Goal: Task Accomplishment & Management: Manage account settings

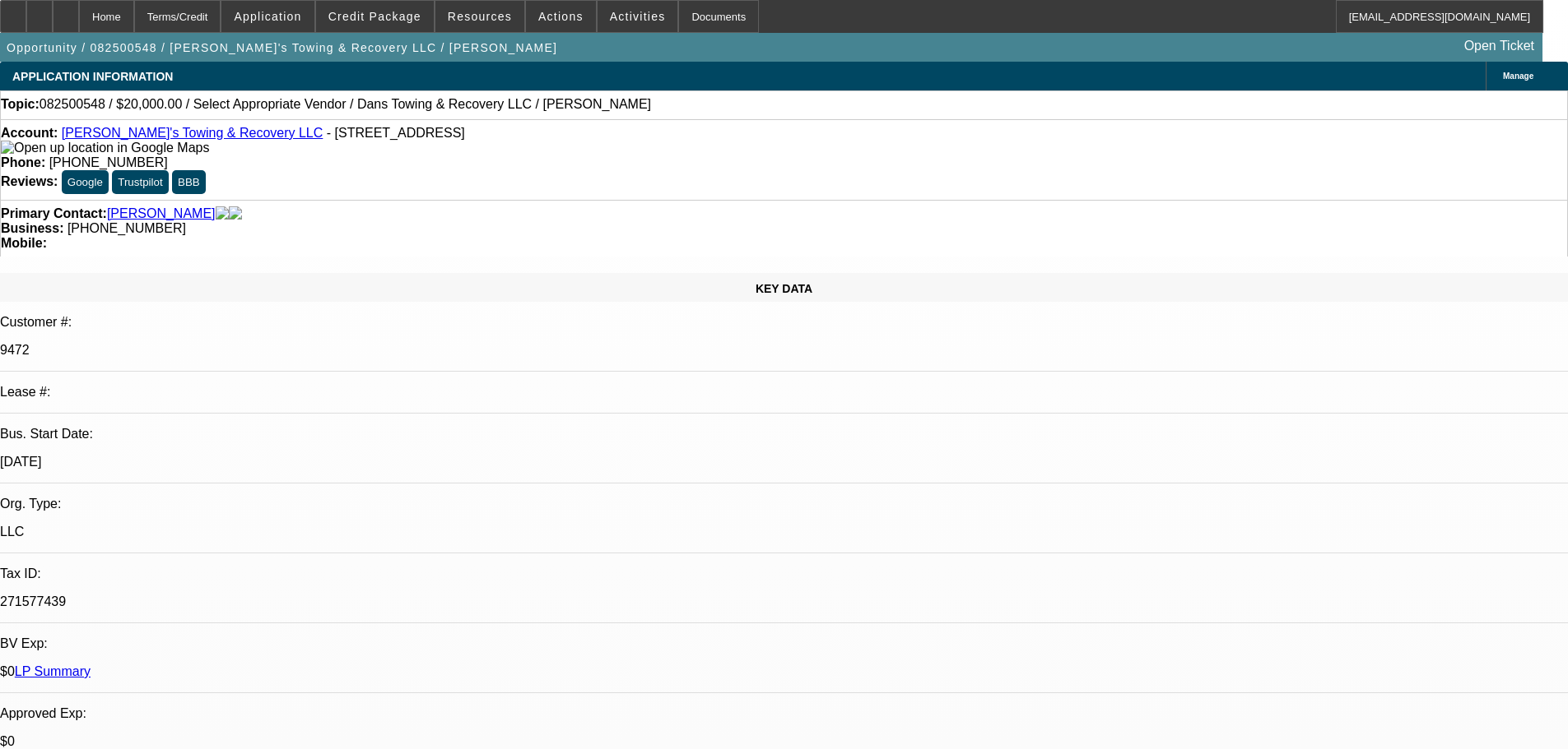
select select "0"
select select "2"
select select "0"
select select "6"
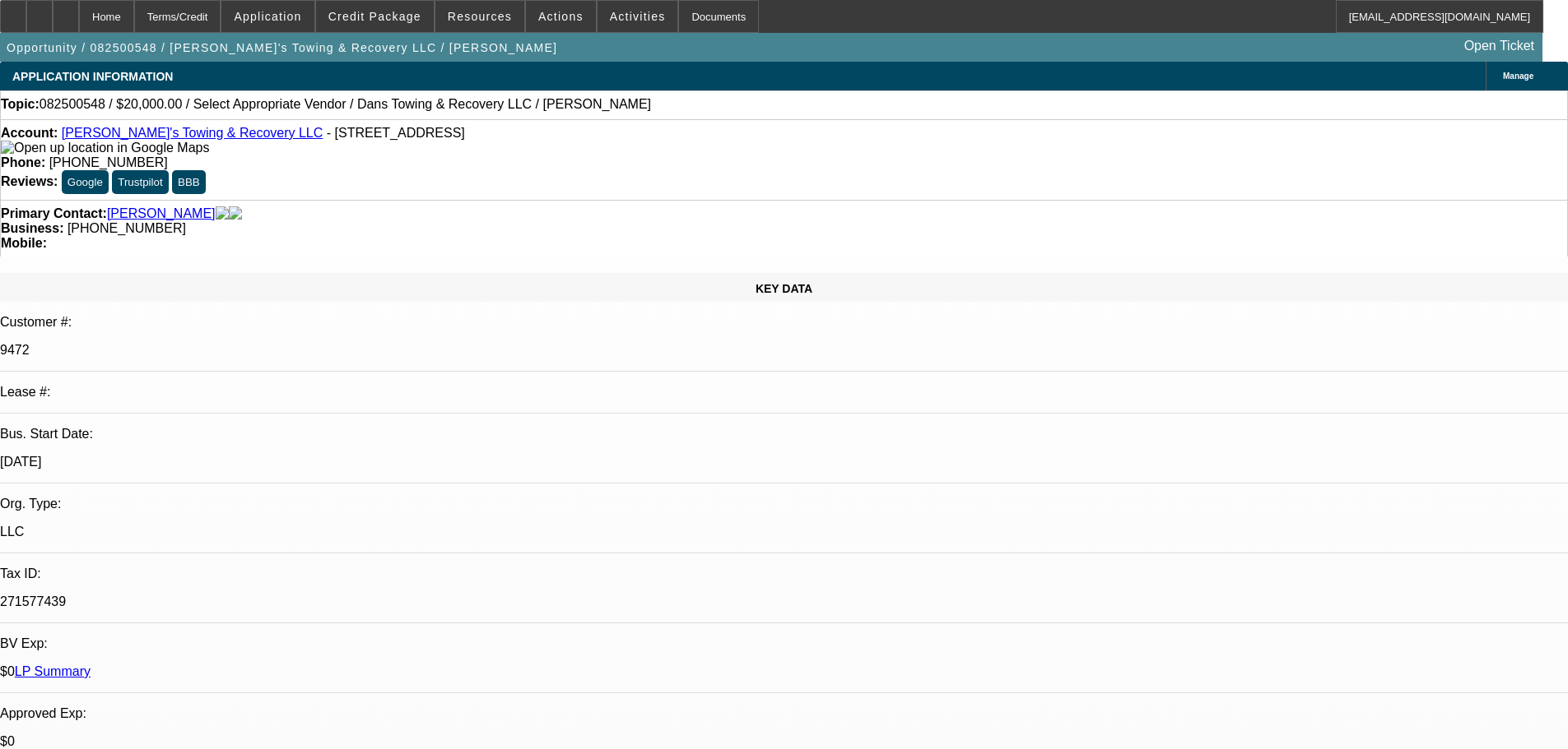
click at [165, 140] on link "Dan's Towing & Recovery LLC" at bounding box center [192, 133] width 261 height 14
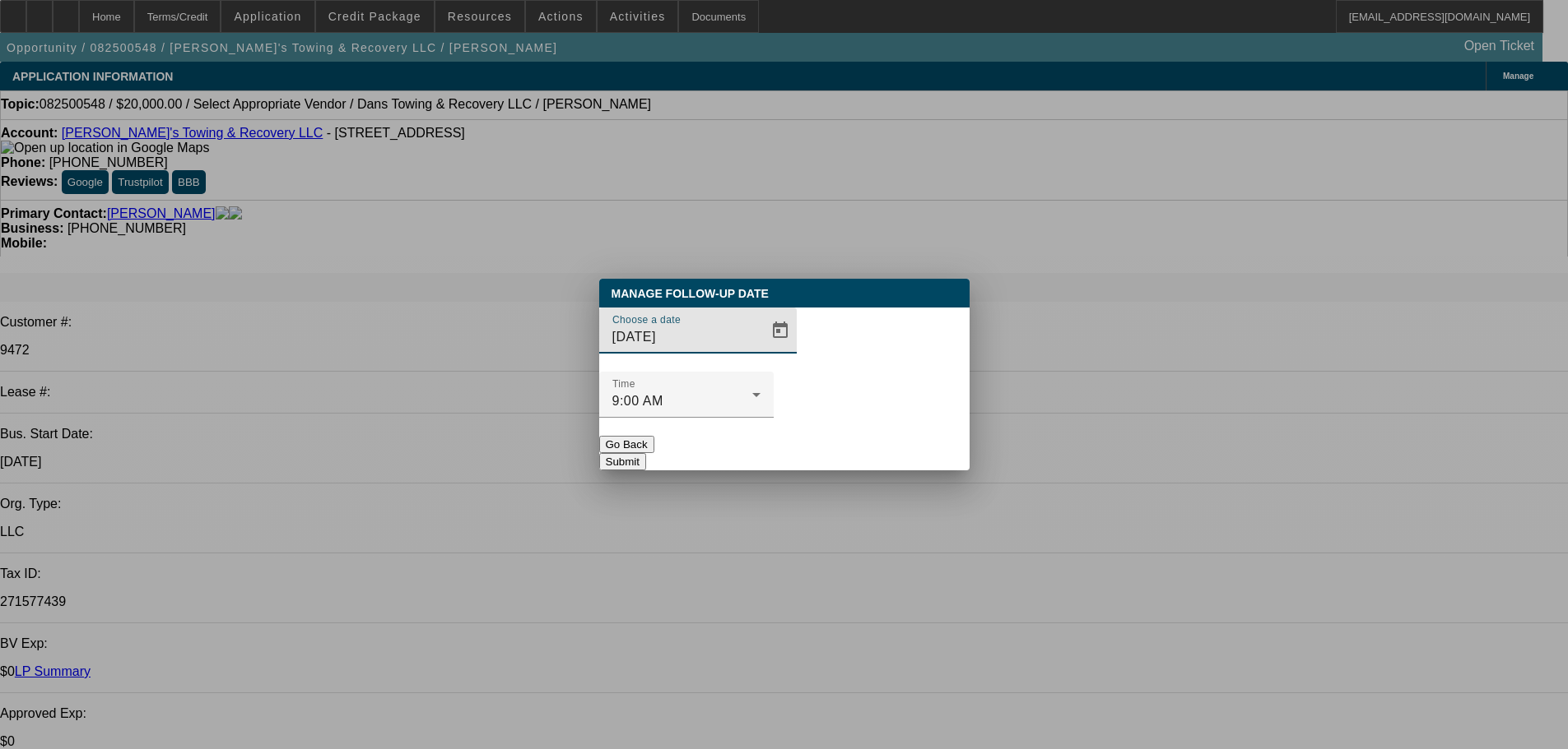
click at [760, 347] on div at bounding box center [784, 374] width 1568 height 749
click at [761, 350] on span "Open calendar" at bounding box center [781, 331] width 40 height 40
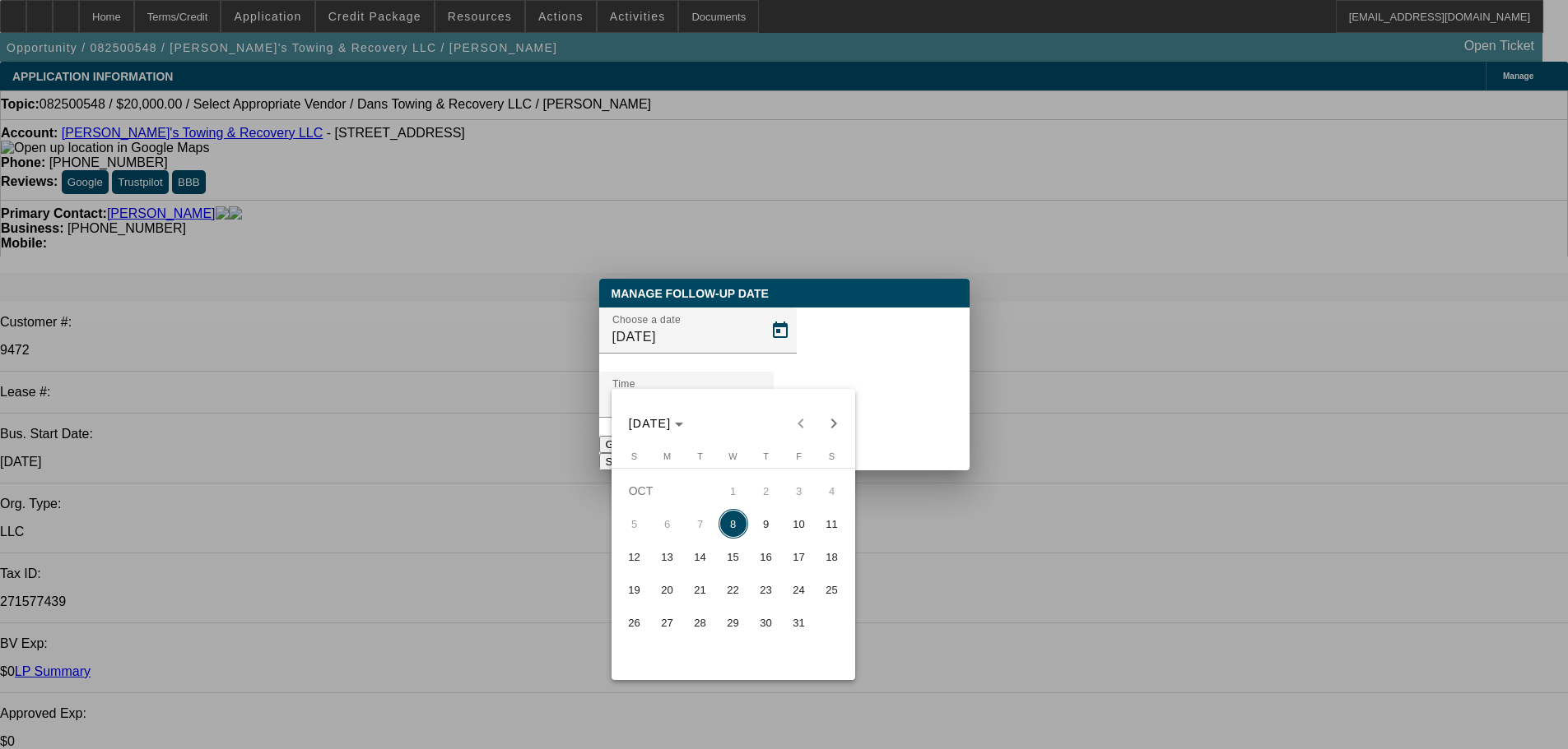
click at [783, 539] on span "October 10, 2025" at bounding box center [800, 524] width 33 height 29
type input "10/10/2025"
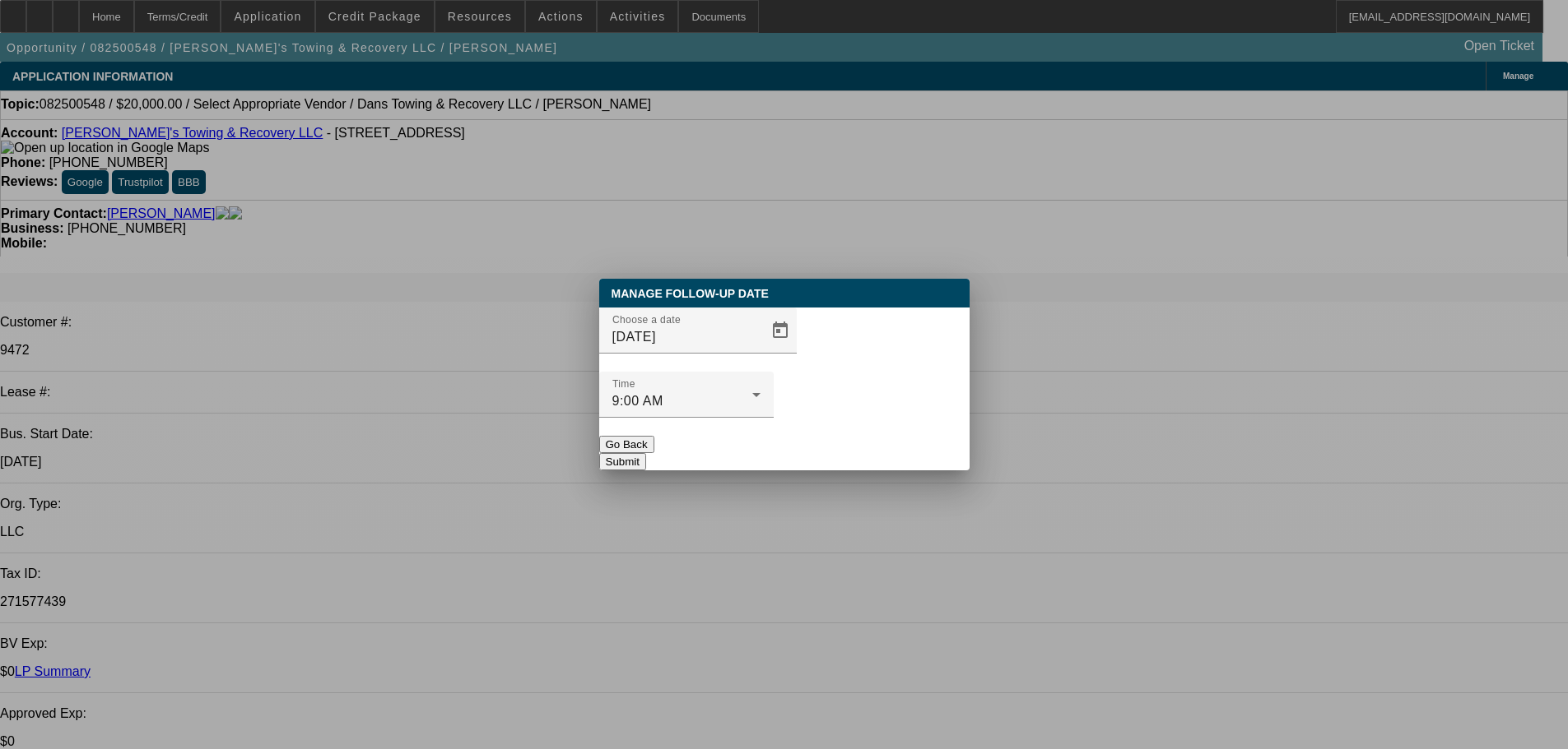
click at [646, 453] on button "Submit" at bounding box center [622, 462] width 47 height 17
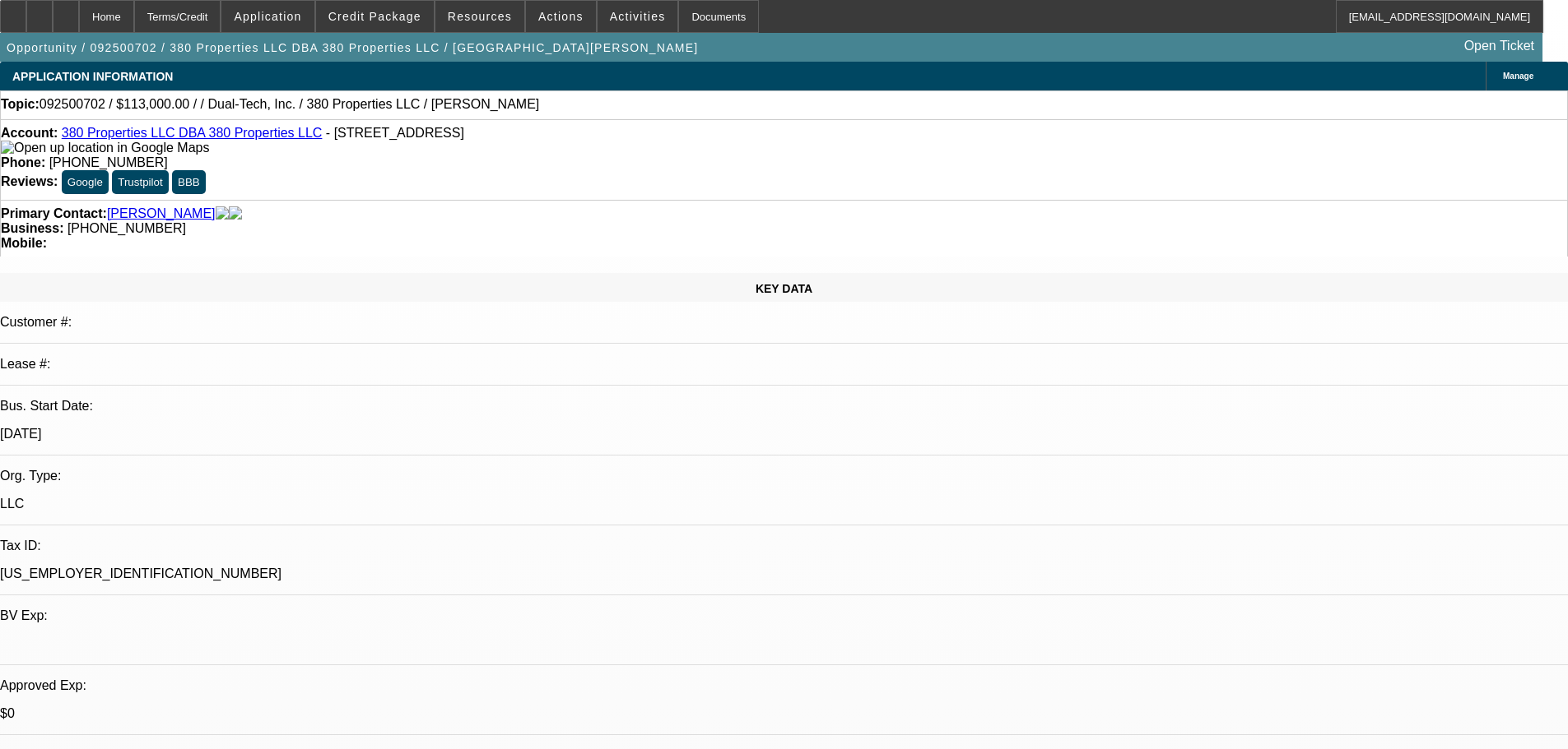
select select "0"
select select "2"
select select "0.1"
select select "4"
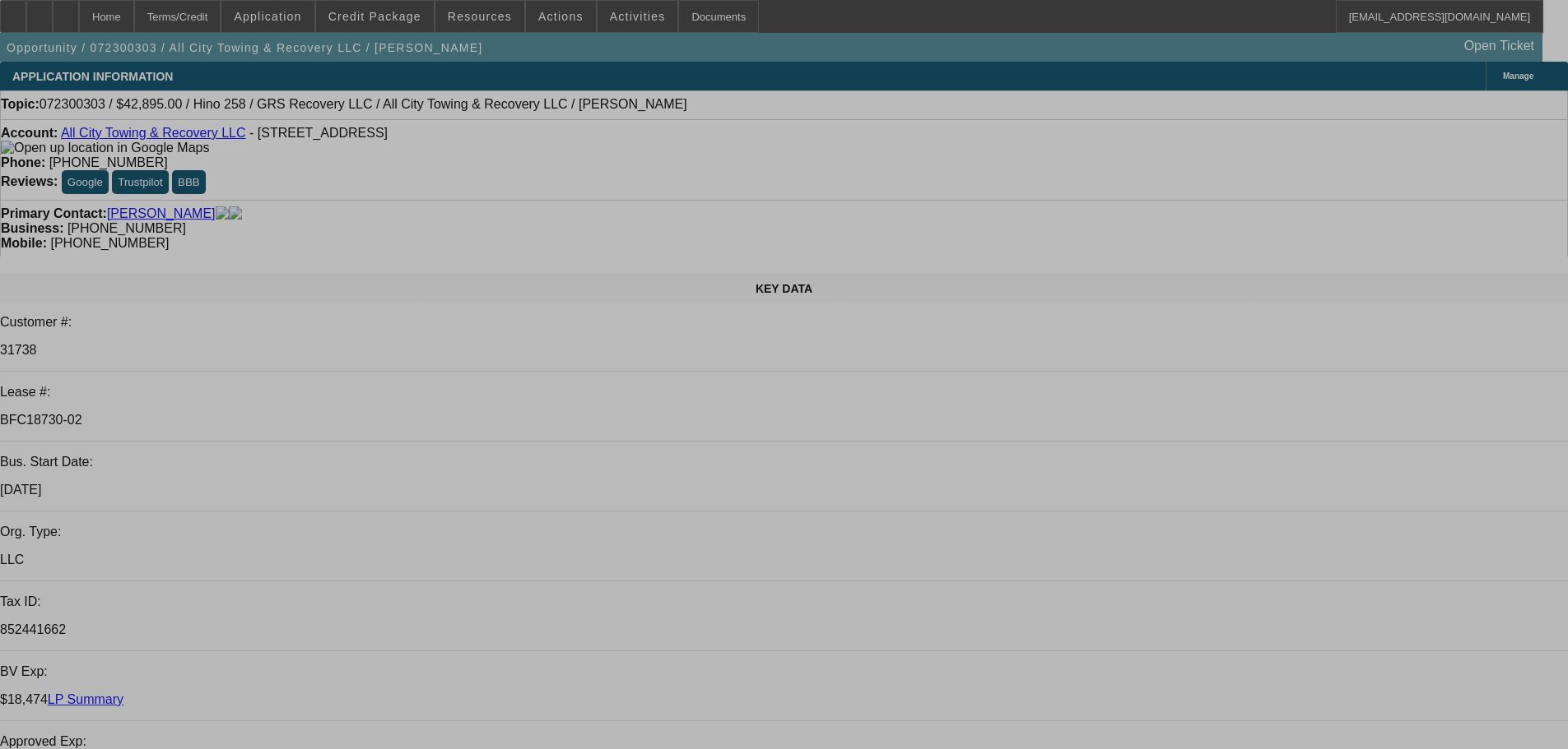
select select "0"
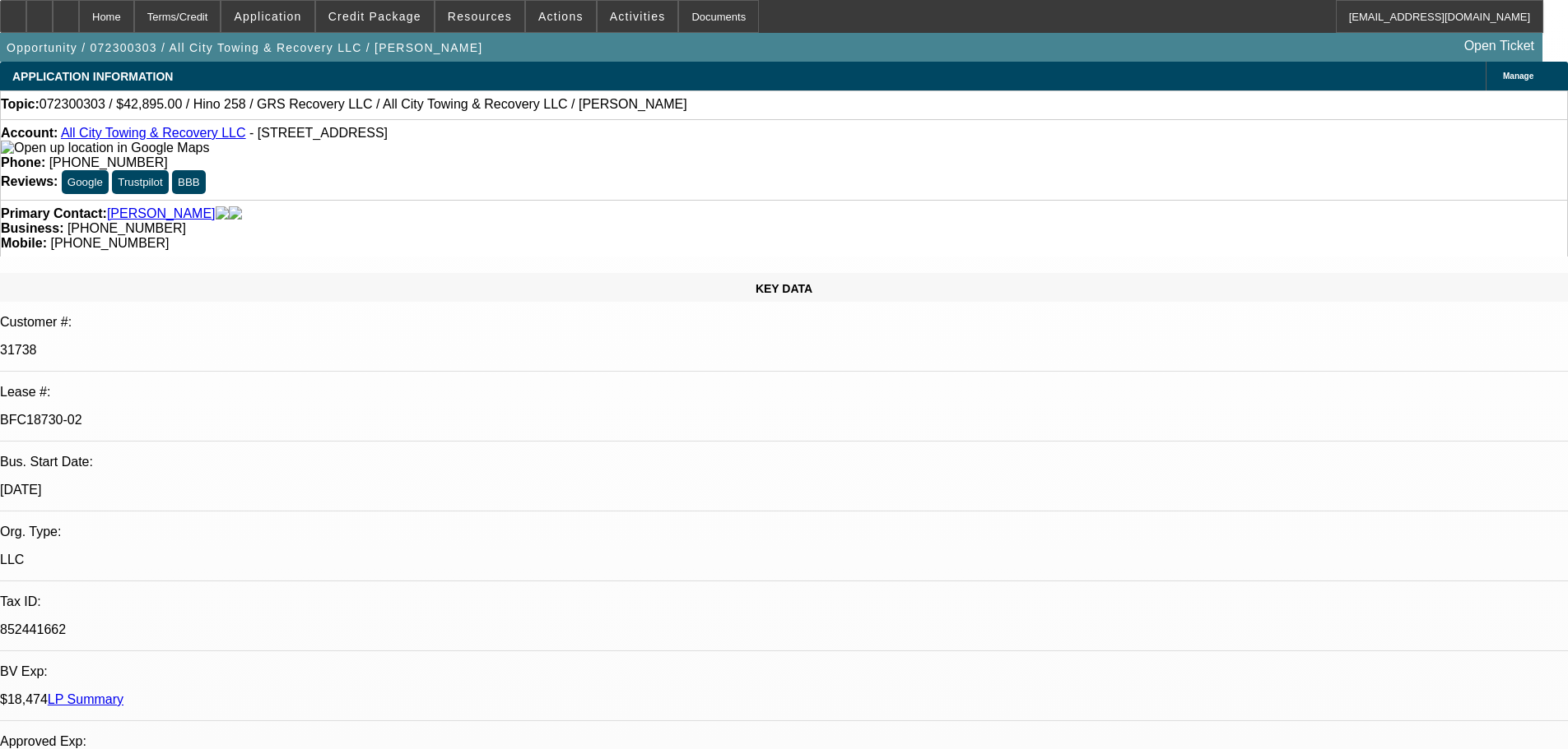
select select "3"
select select "2"
select select "0.1"
select select "4"
select select "0"
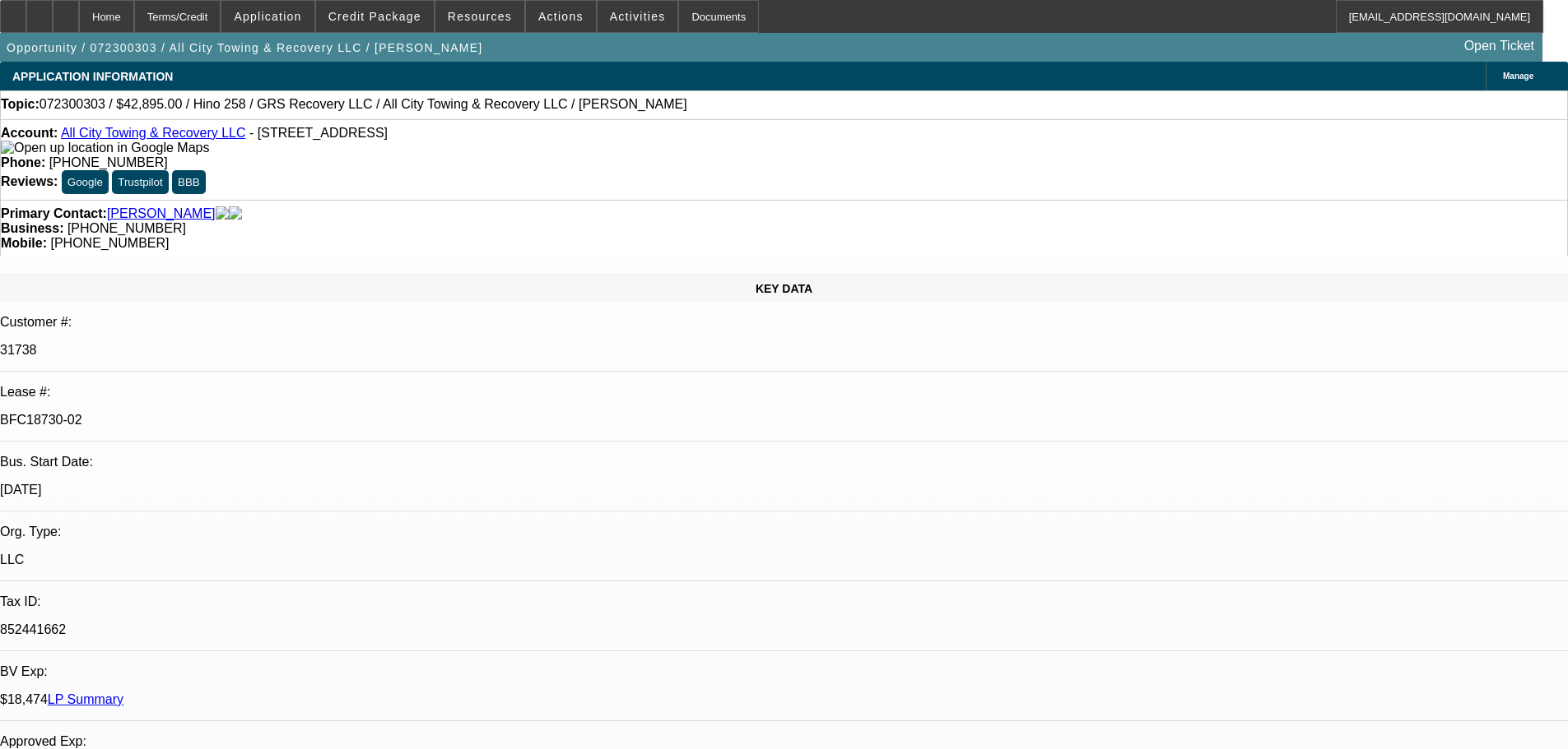
select select "3"
select select "2"
select select "0.1"
select select "4"
select select "0"
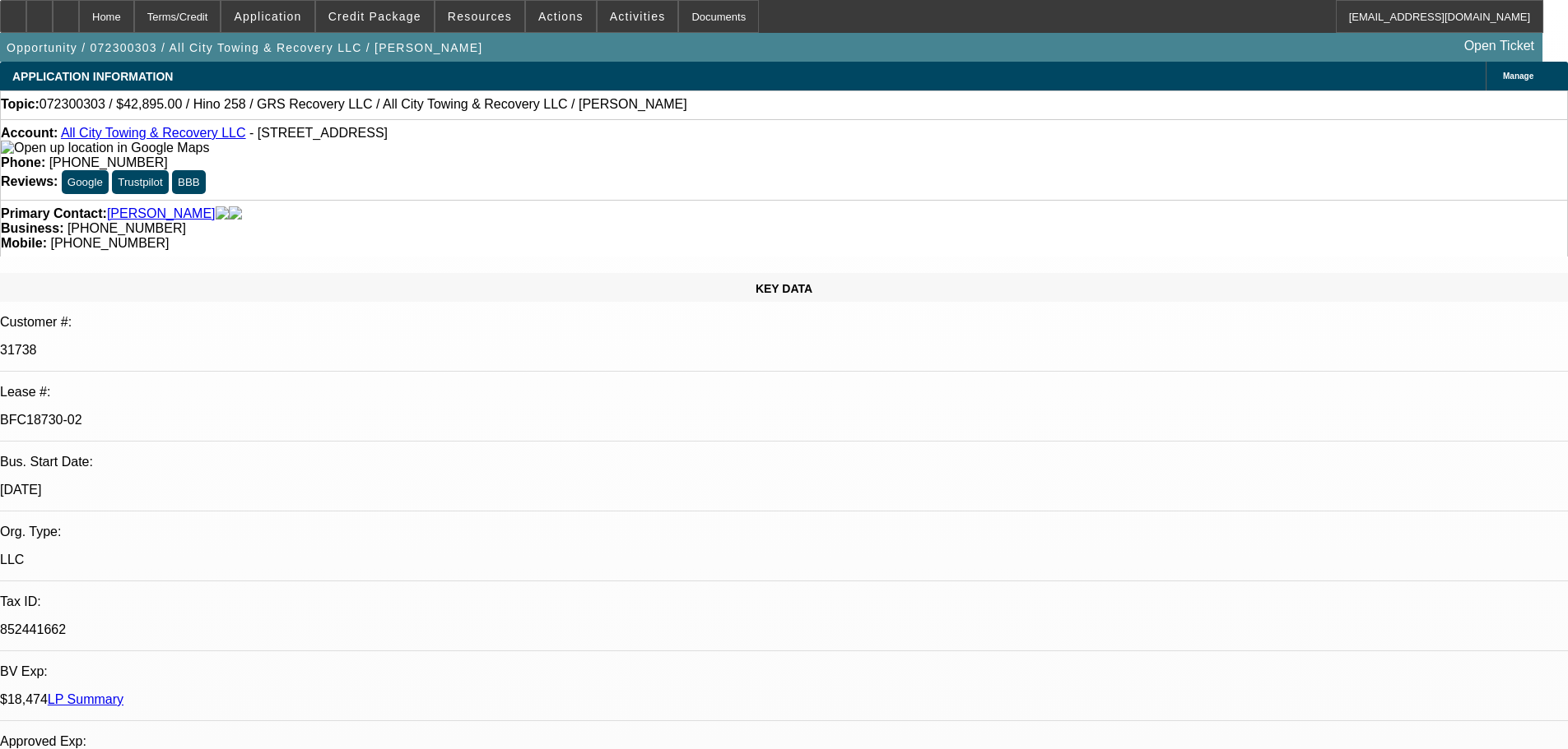
select select "3"
select select "2"
select select "0.1"
select select "4"
select select "0"
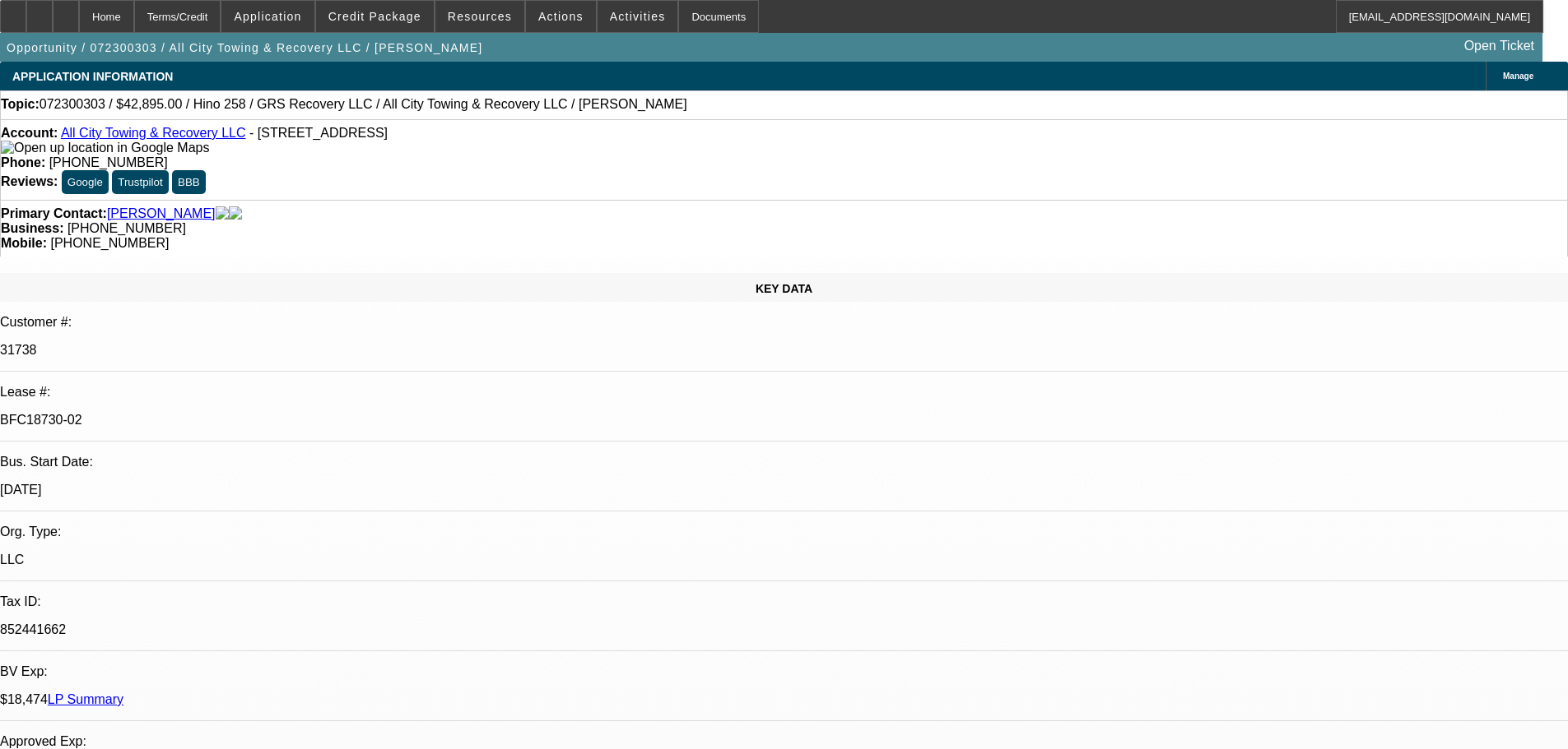
select select "3"
select select "2"
select select "0.1"
select select "4"
